Goal: Navigation & Orientation: Find specific page/section

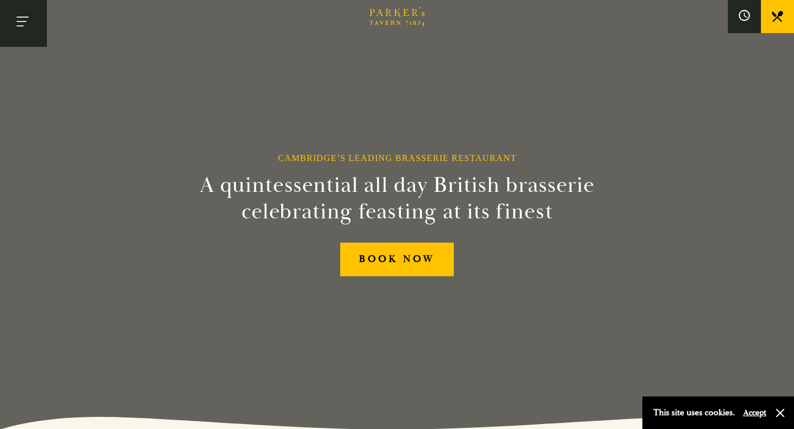
click at [21, 28] on button "Toggle navigation" at bounding box center [23, 23] width 47 height 47
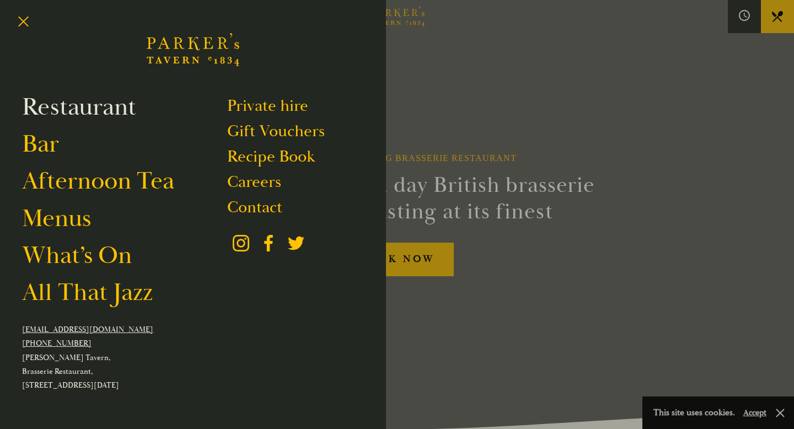
click at [79, 109] on link "Restaurant" at bounding box center [79, 106] width 114 height 31
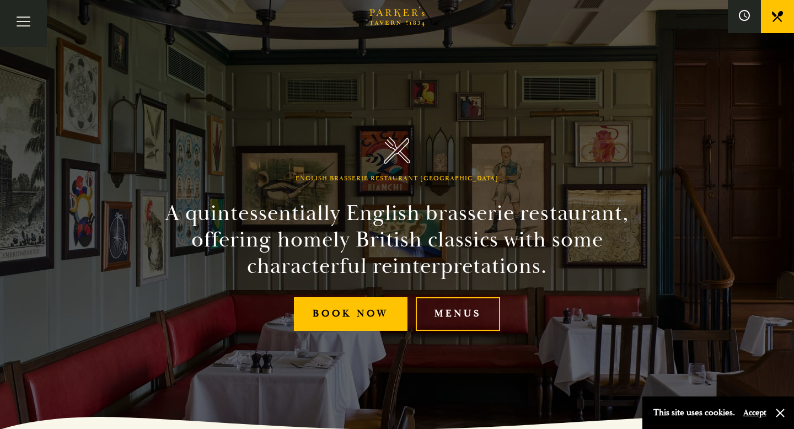
click at [781, 12] on icon at bounding box center [777, 16] width 11 height 11
click at [26, 23] on button "Toggle navigation" at bounding box center [23, 23] width 47 height 47
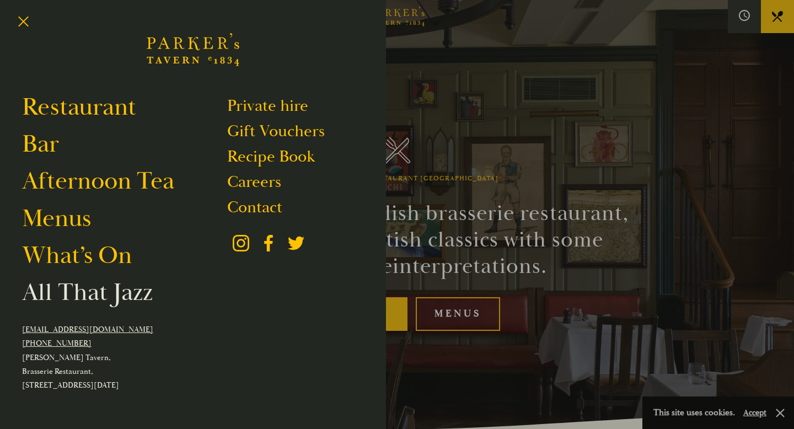
click at [115, 297] on link "All That Jazz" at bounding box center [87, 292] width 131 height 31
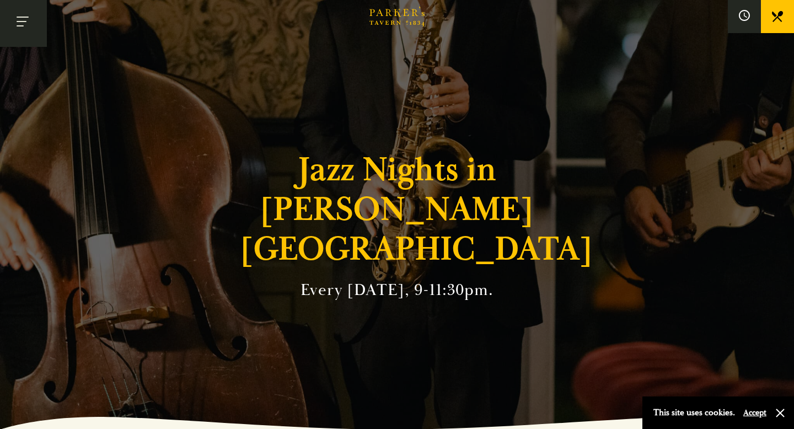
click at [23, 20] on button "Toggle navigation" at bounding box center [23, 23] width 47 height 47
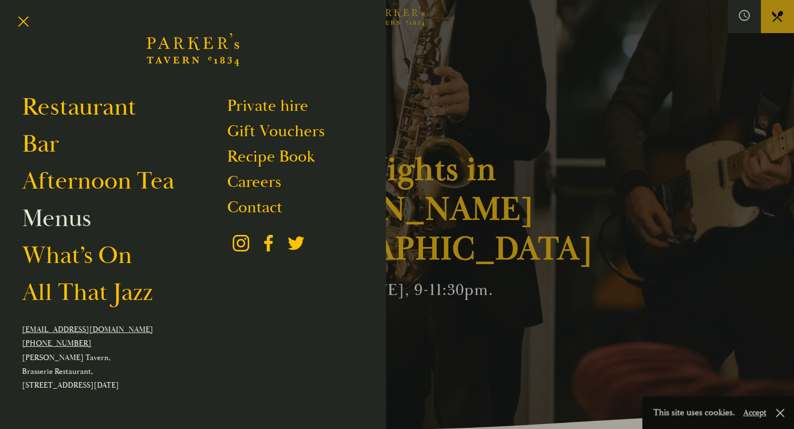
click at [64, 216] on link "Menus" at bounding box center [56, 218] width 69 height 31
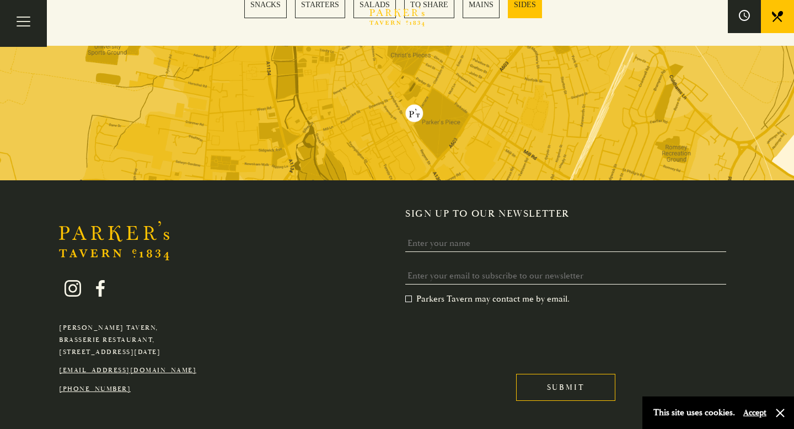
scroll to position [3211, 0]
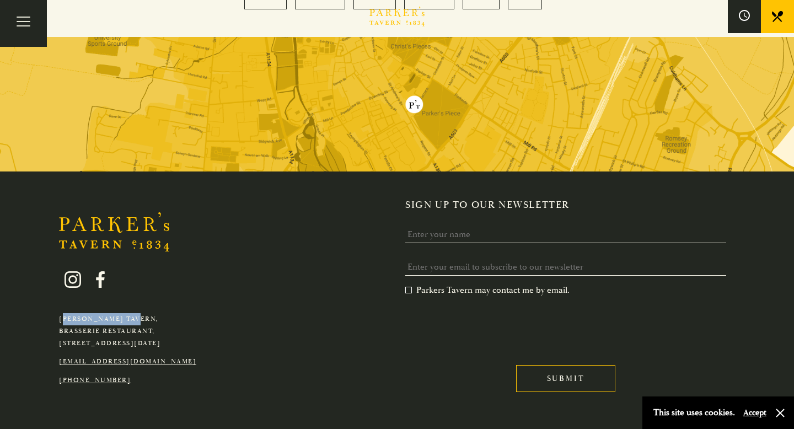
drag, startPoint x: 137, startPoint y: 284, endPoint x: 55, endPoint y: 283, distance: 82.1
click at [55, 283] on div "Parker's Tavern, Brasserie Restaurant, Regent Street, Cambridge, CB2 1AD hello@…" at bounding box center [128, 320] width 154 height 131
copy p "[PERSON_NAME] Tavern,"
